Goal: Book appointment/travel/reservation

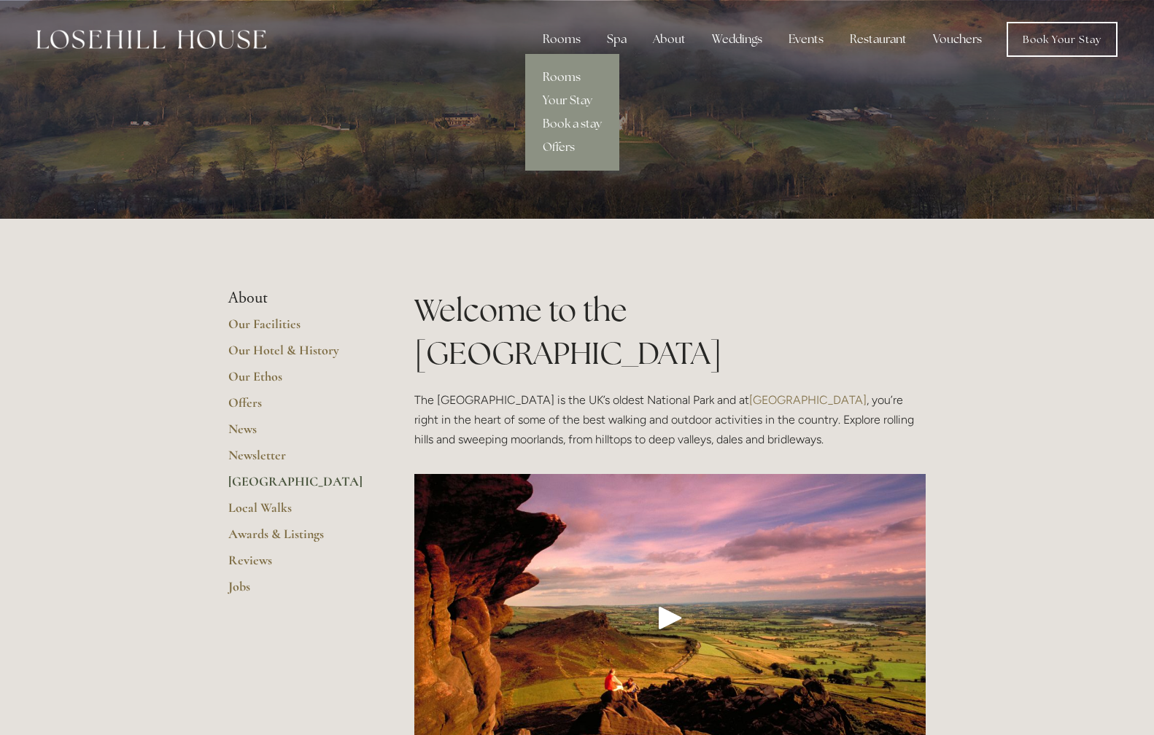
click at [567, 79] on link "Rooms" at bounding box center [572, 77] width 94 height 23
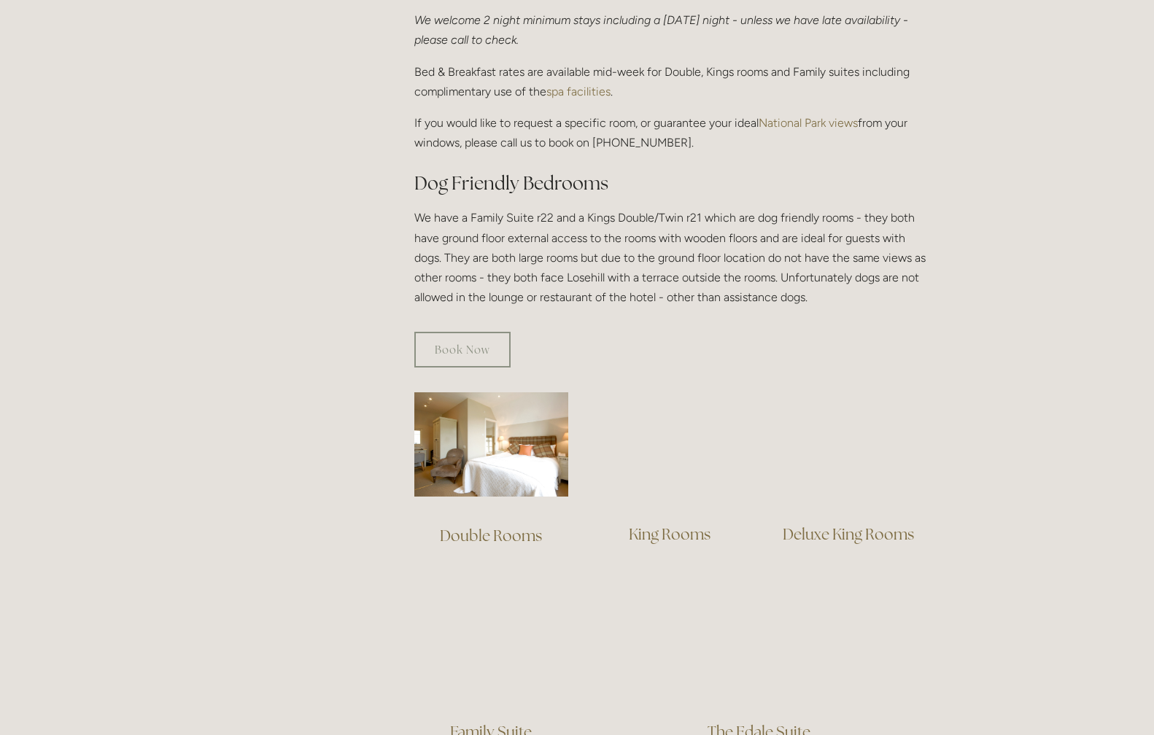
scroll to position [681, 0]
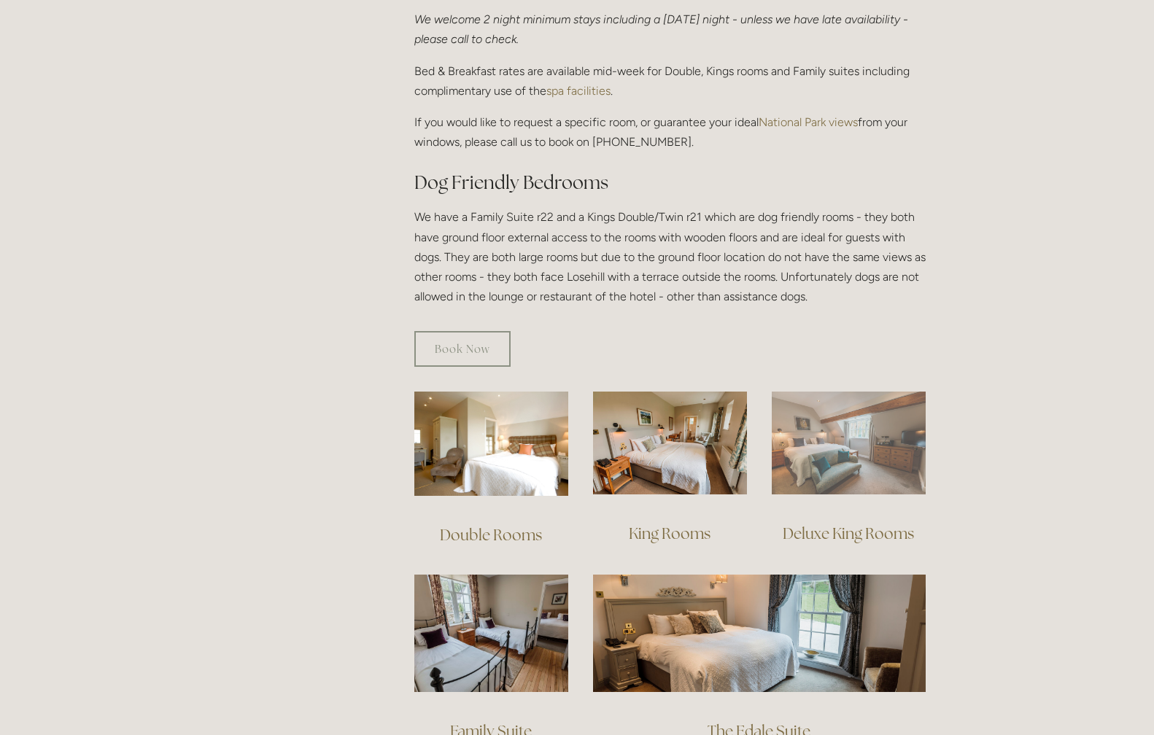
click at [814, 422] on img at bounding box center [849, 443] width 154 height 103
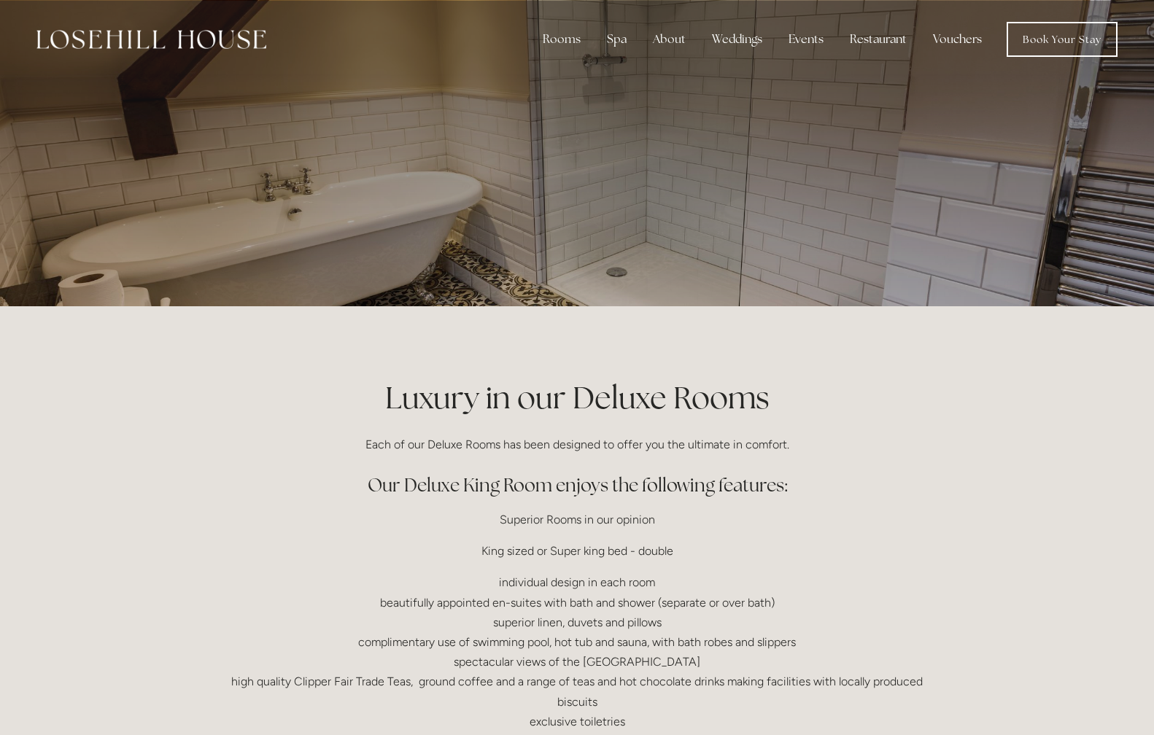
click at [491, 254] on div at bounding box center [576, 153] width 697 height 306
click at [553, 204] on div at bounding box center [576, 153] width 697 height 306
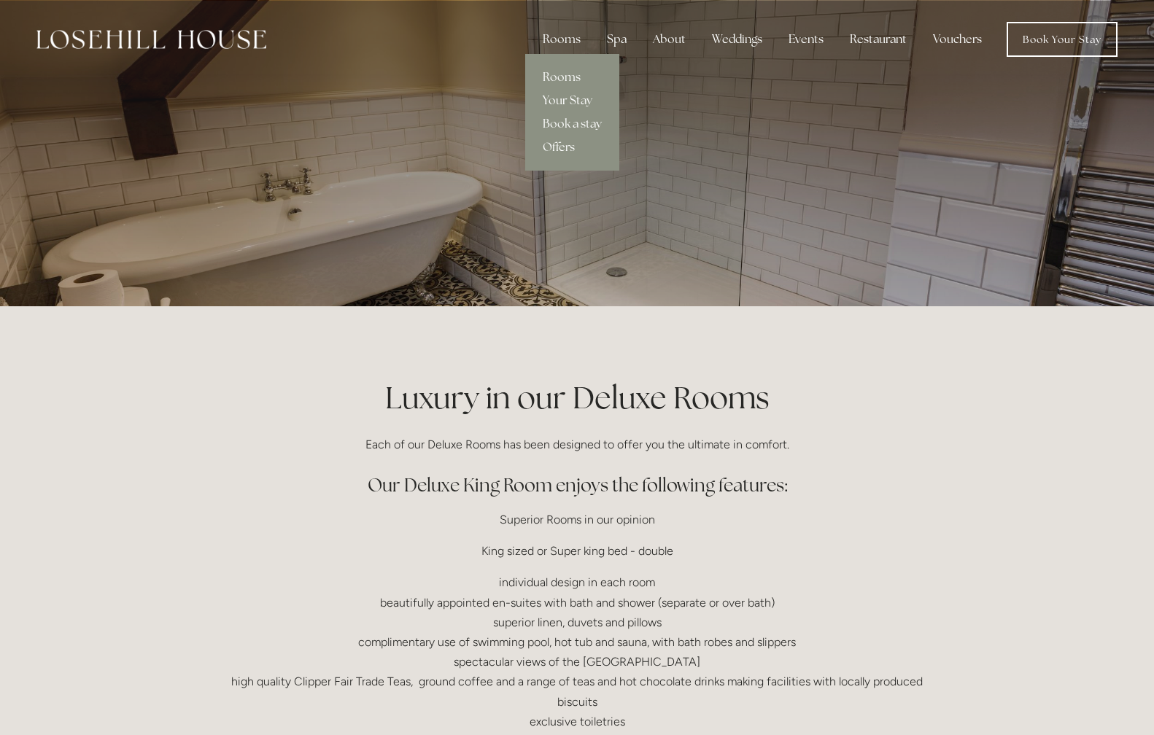
click at [576, 104] on link "Your Stay" at bounding box center [572, 100] width 94 height 23
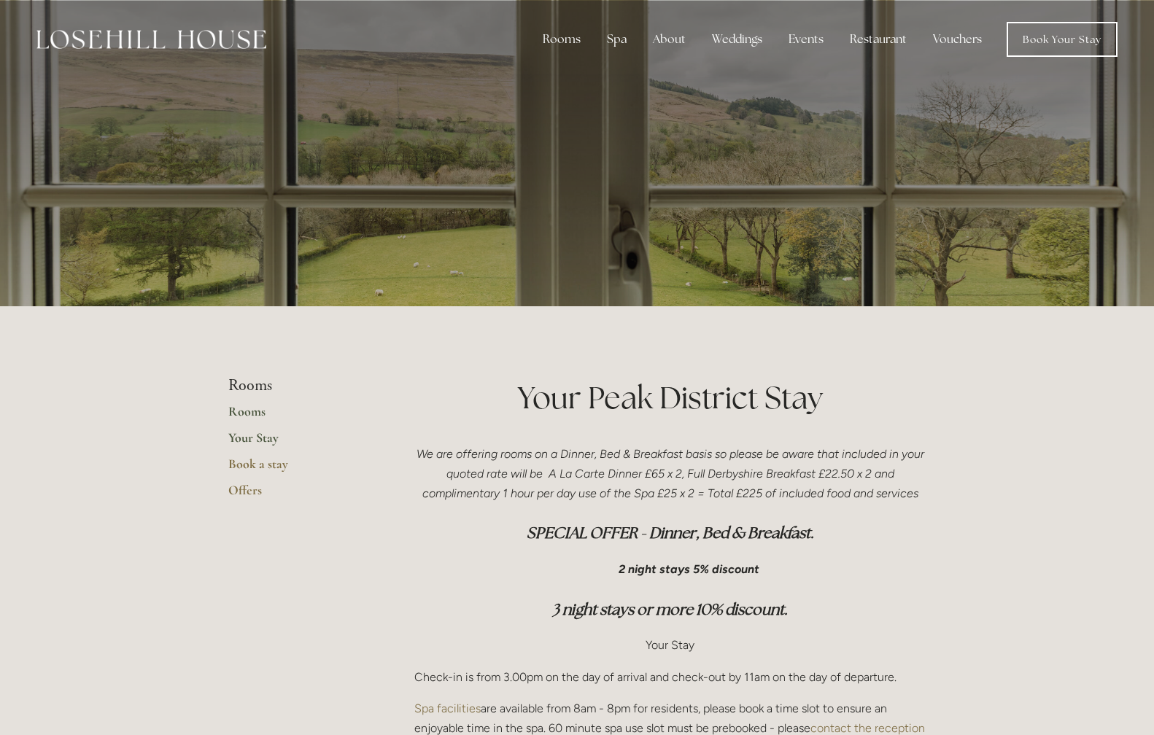
click at [255, 411] on link "Rooms" at bounding box center [297, 416] width 139 height 26
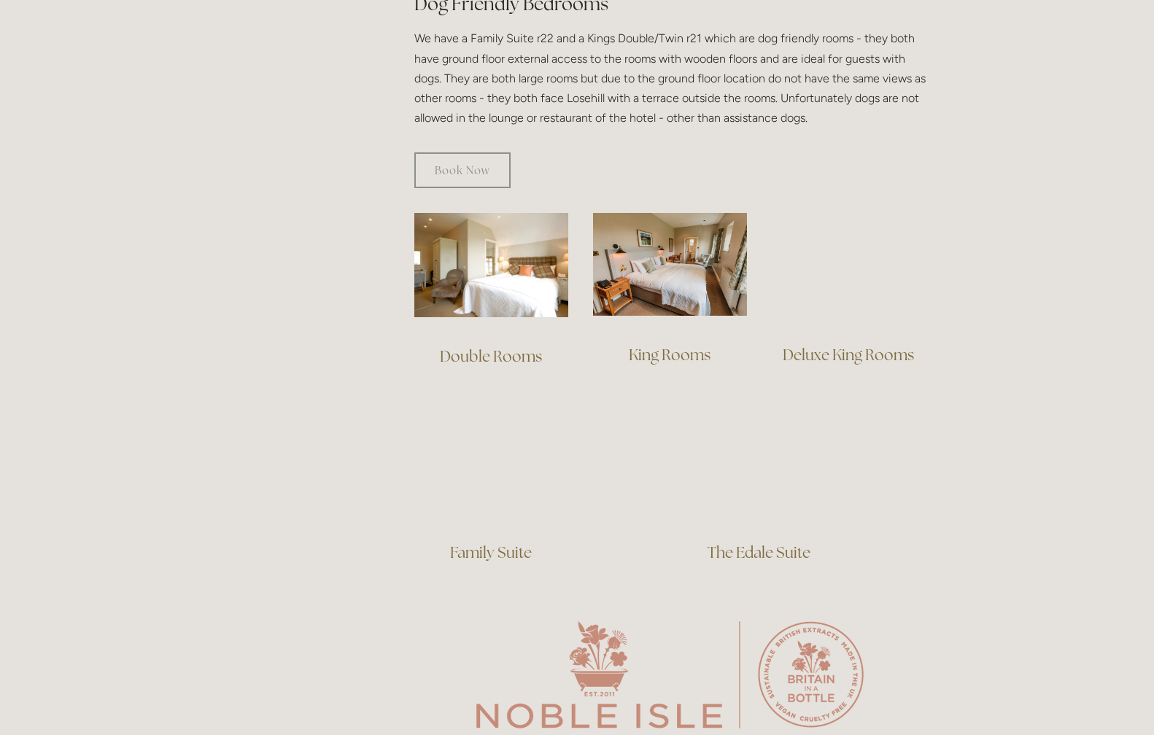
scroll to position [860, 0]
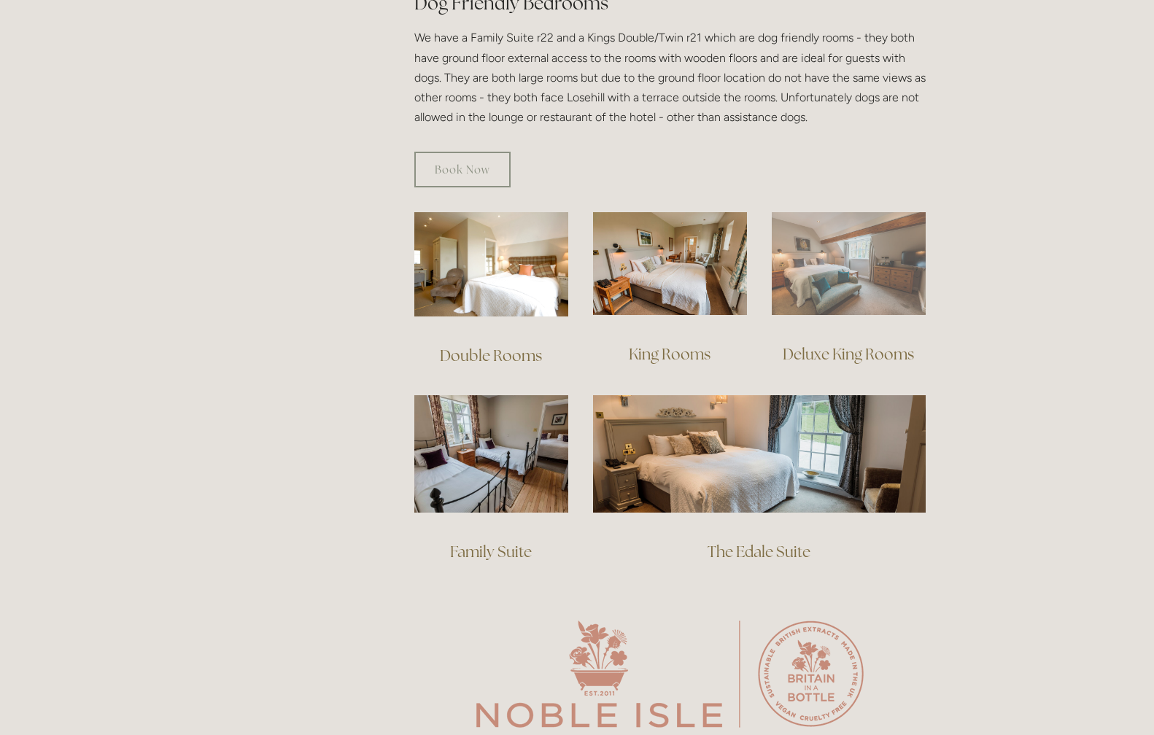
click at [833, 281] on img at bounding box center [849, 263] width 154 height 103
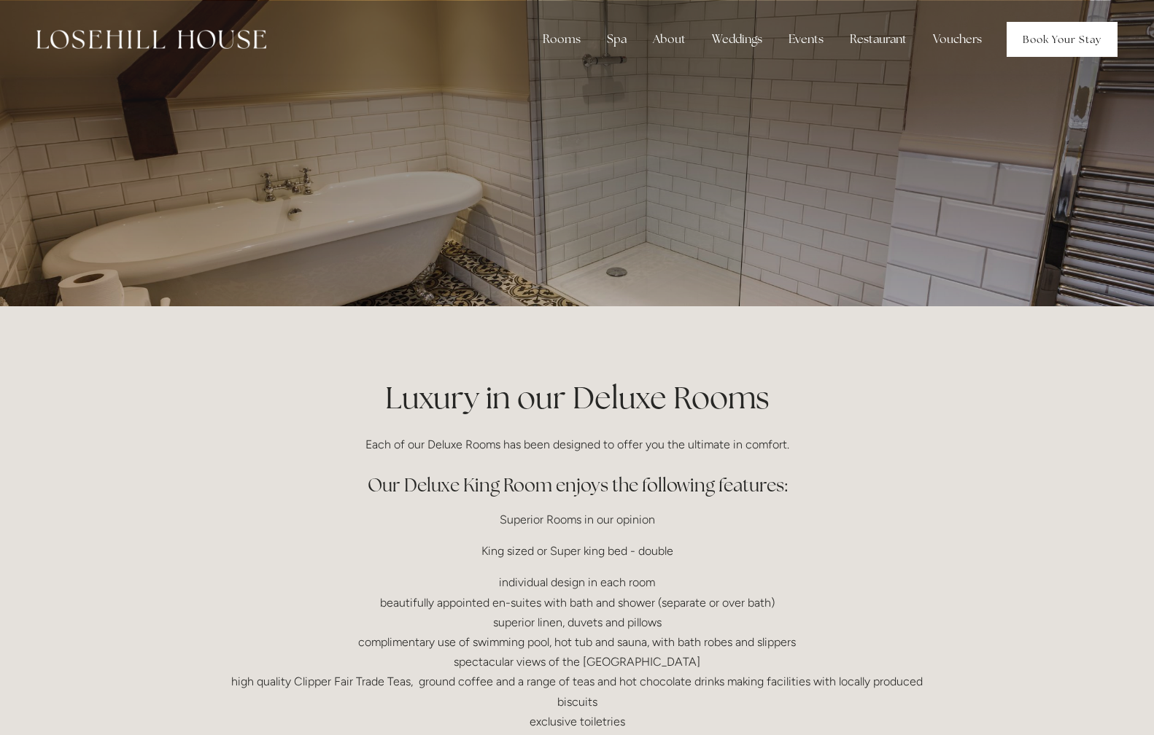
click at [1067, 52] on link "Book Your Stay" at bounding box center [1062, 39] width 111 height 35
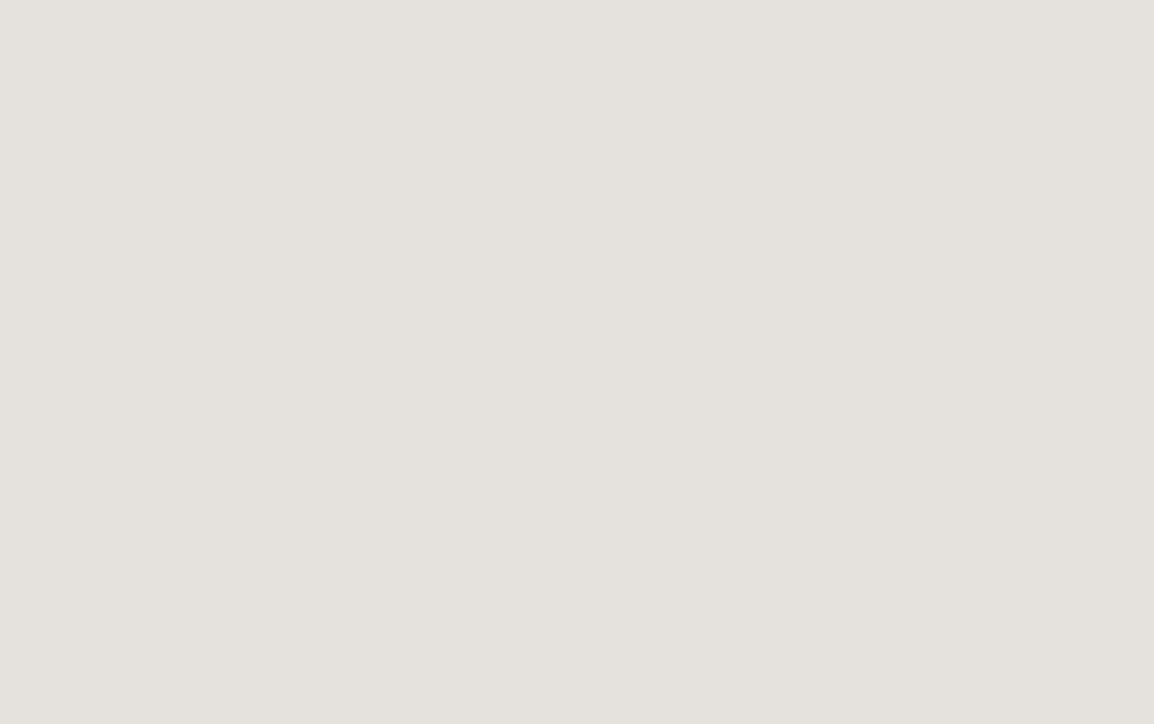
scroll to position [1625, 0]
